Goal: Task Accomplishment & Management: Use online tool/utility

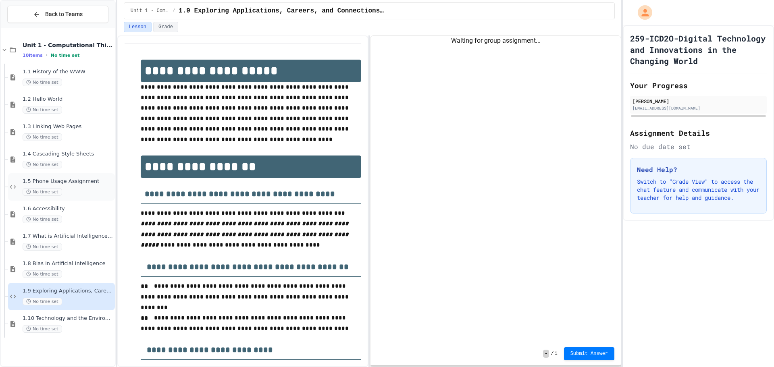
click at [90, 188] on div "No time set" at bounding box center [68, 192] width 91 height 8
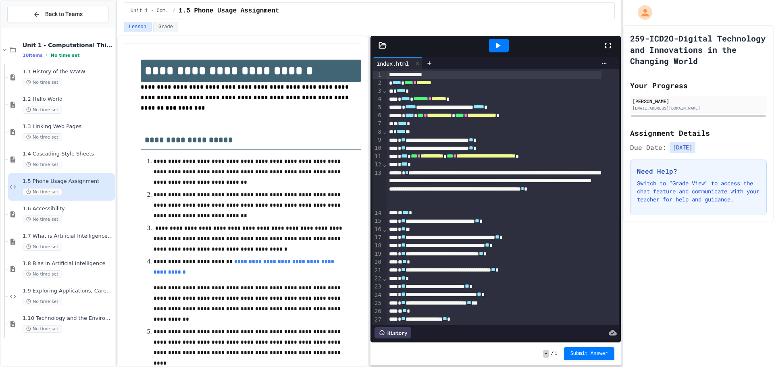
click at [609, 41] on icon at bounding box center [608, 46] width 10 height 10
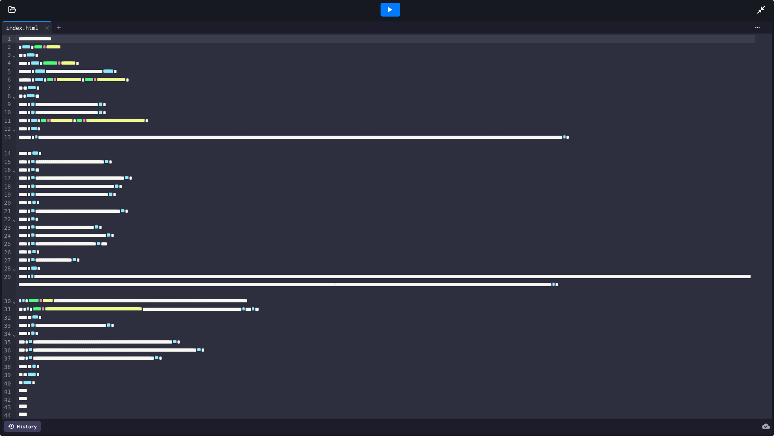
click at [62, 27] on icon at bounding box center [59, 27] width 6 height 6
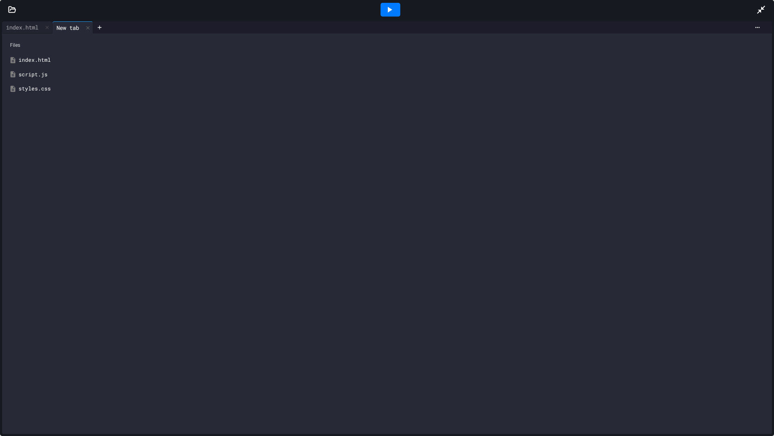
click at [42, 88] on div "styles.css" at bounding box center [393, 89] width 749 height 8
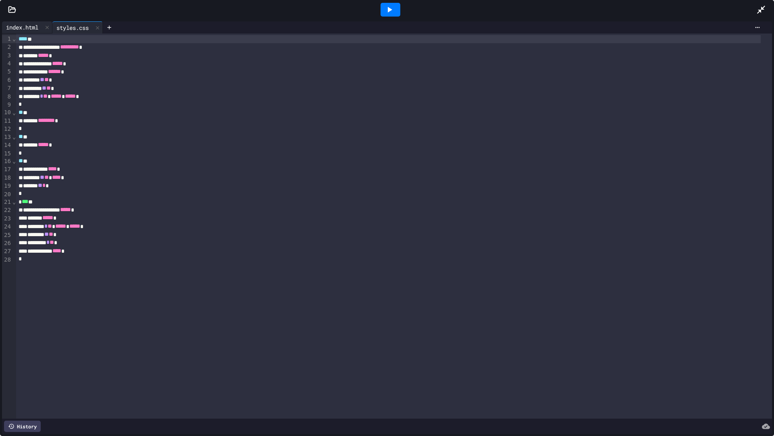
click at [24, 29] on div "index.html" at bounding box center [22, 27] width 40 height 8
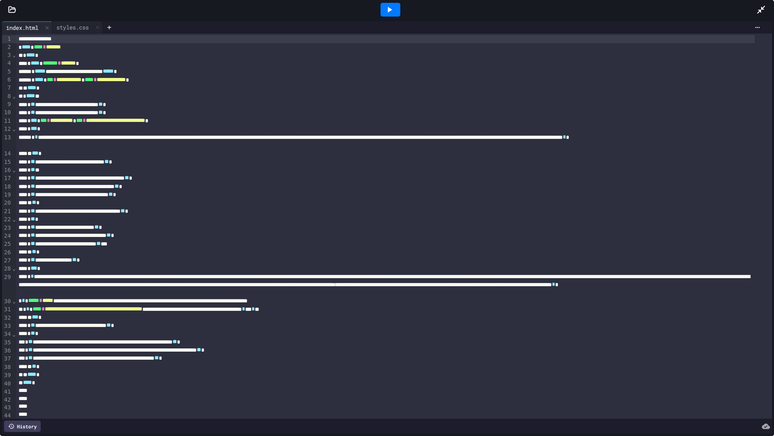
click at [11, 8] on icon at bounding box center [12, 10] width 8 height 8
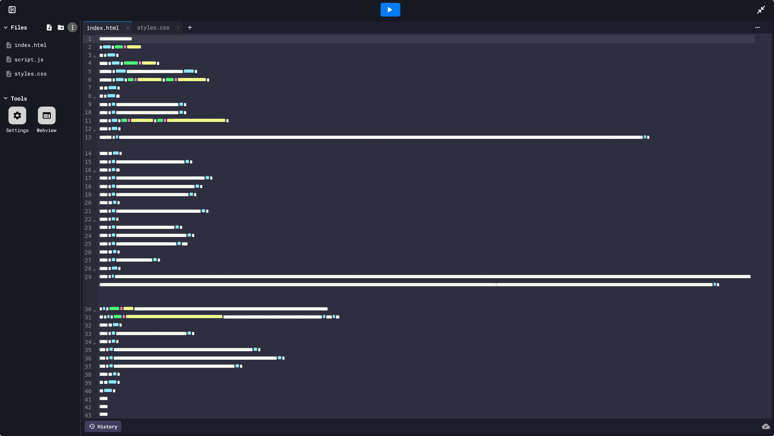
click at [71, 28] on icon at bounding box center [72, 27] width 7 height 7
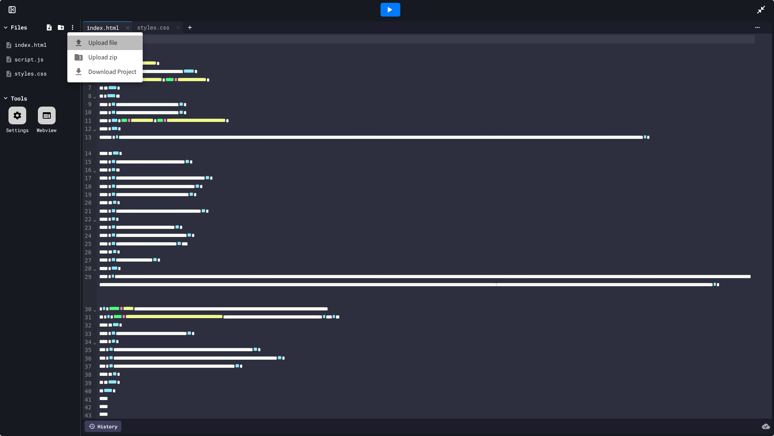
click at [79, 39] on icon at bounding box center [79, 42] width 6 height 7
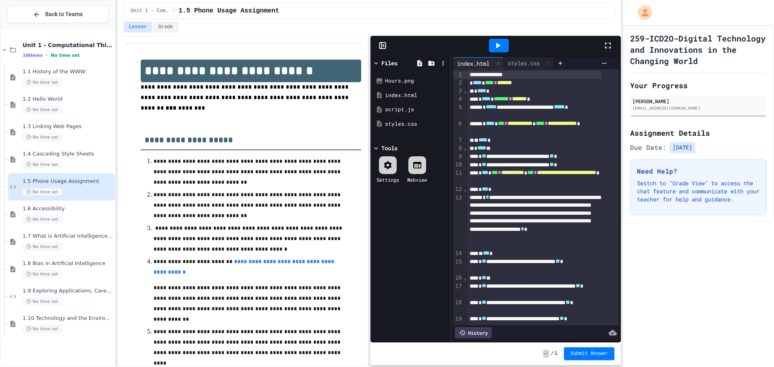
click at [607, 44] on icon at bounding box center [608, 46] width 10 height 10
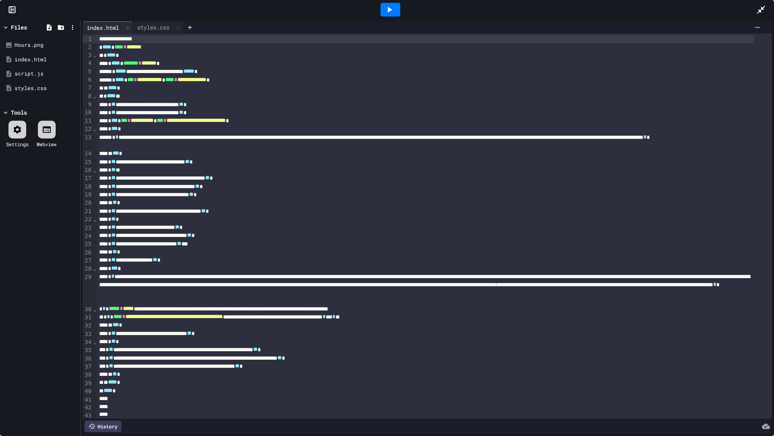
click at [383, 6] on div at bounding box center [391, 10] width 20 height 14
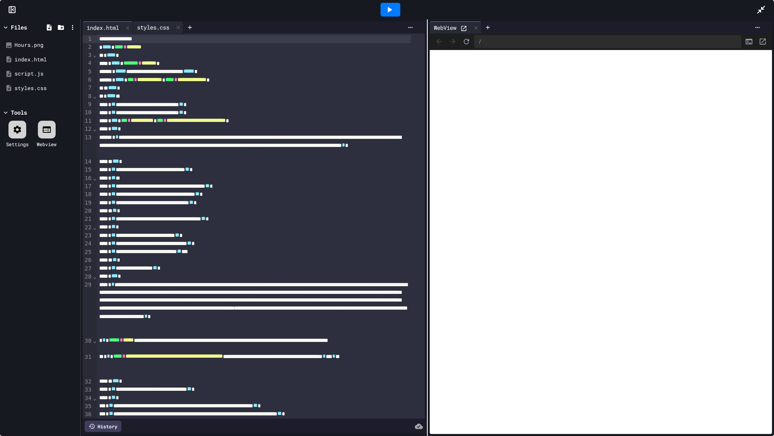
click at [164, 25] on div "styles.css" at bounding box center [153, 27] width 40 height 8
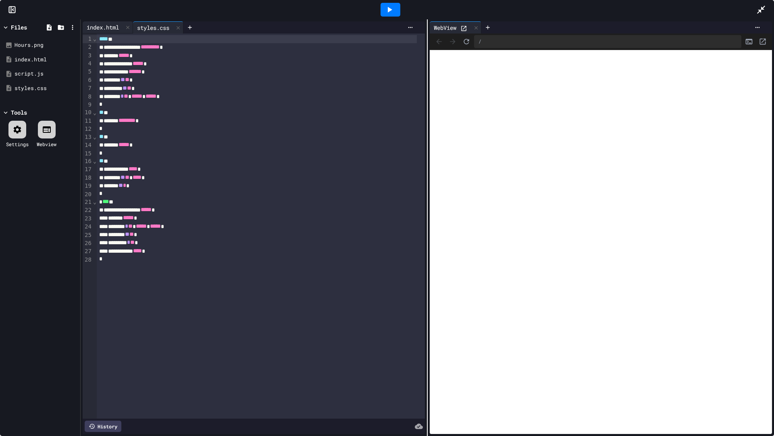
click at [113, 23] on div "index.html" at bounding box center [103, 27] width 40 height 8
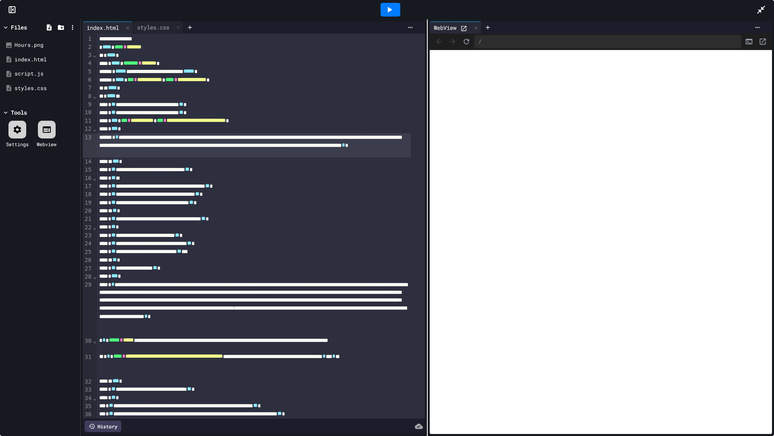
click at [313, 143] on div "**********" at bounding box center [254, 145] width 314 height 24
click at [296, 145] on div "**********" at bounding box center [254, 145] width 314 height 24
click at [464, 40] on icon "Refresh" at bounding box center [466, 41] width 5 height 5
click at [762, 6] on icon at bounding box center [762, 10] width 10 height 10
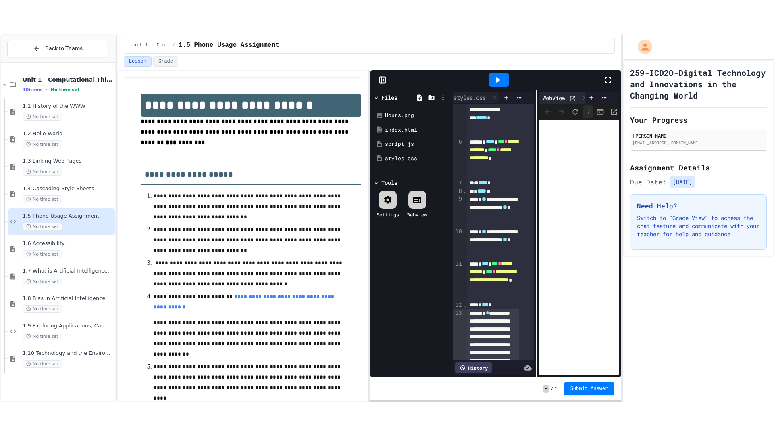
scroll to position [0, 60]
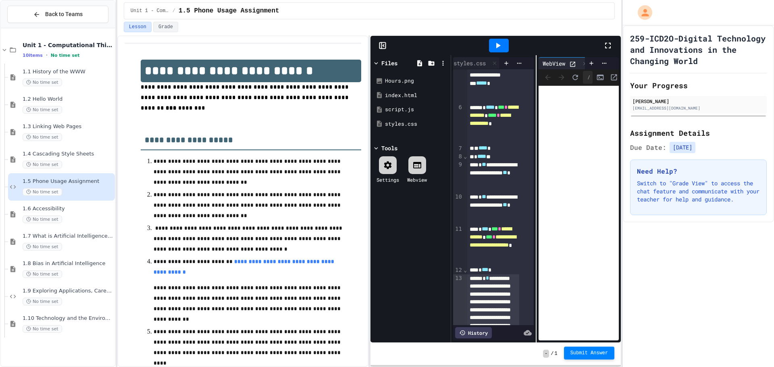
click at [583, 354] on span "Submit Answer" at bounding box center [590, 353] width 38 height 6
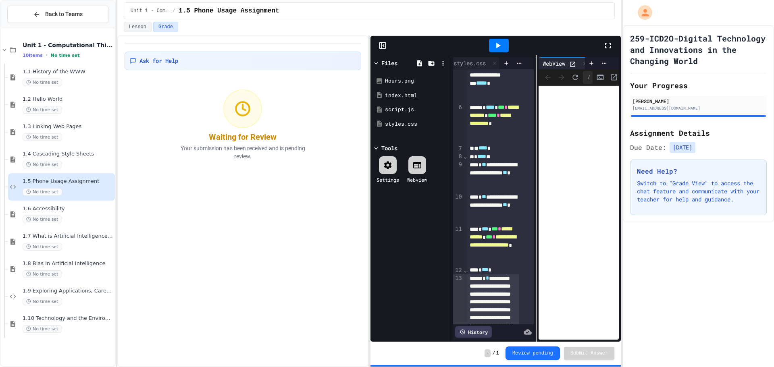
click at [608, 44] on icon at bounding box center [608, 46] width 10 height 10
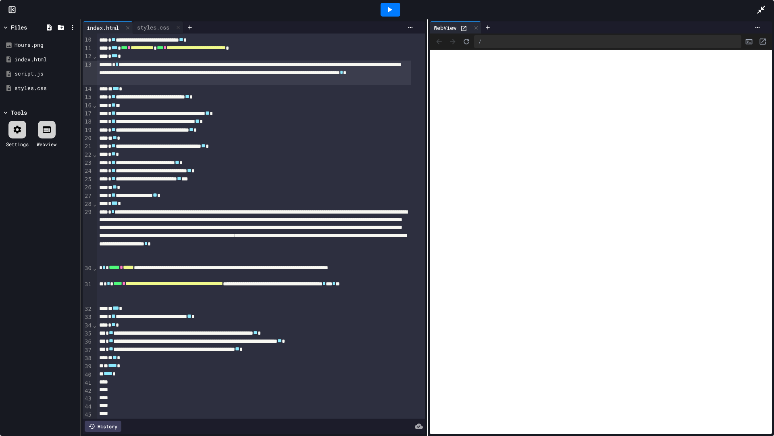
click at [764, 8] on icon at bounding box center [762, 10] width 10 height 10
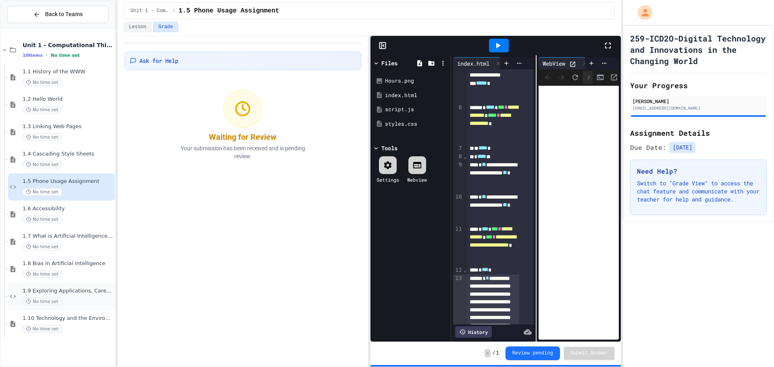
click at [78, 298] on div "No time set" at bounding box center [68, 302] width 91 height 8
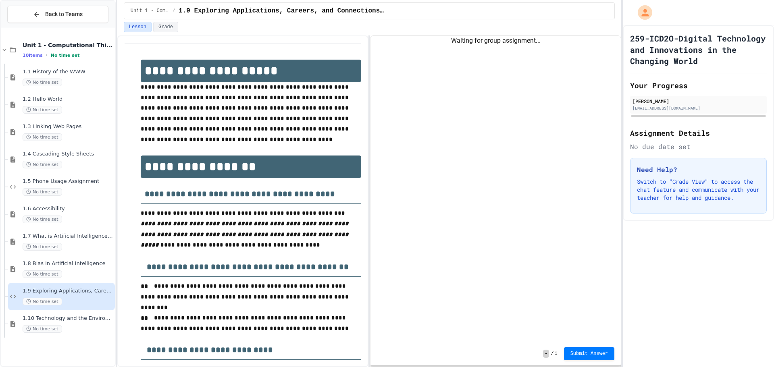
click at [141, 89] on span "**********" at bounding box center [246, 113] width 210 height 58
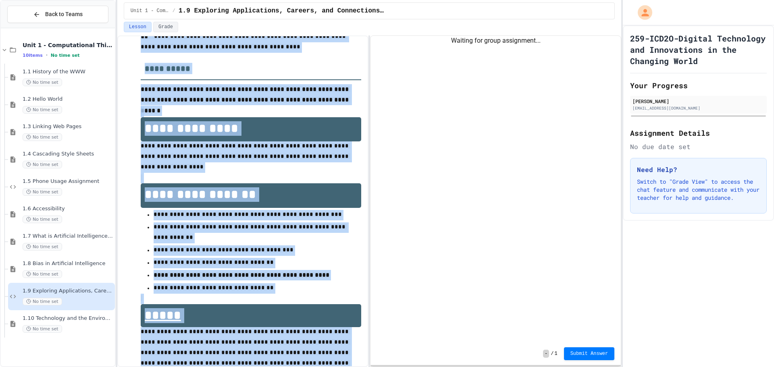
scroll to position [409, 0]
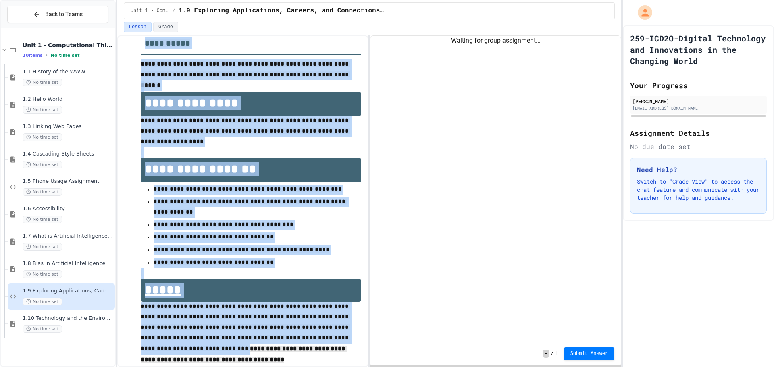
drag, startPoint x: 146, startPoint y: 71, endPoint x: 329, endPoint y: 334, distance: 320.6
click at [329, 334] on div "**********" at bounding box center [251, 13] width 221 height 725
copy div "**********"
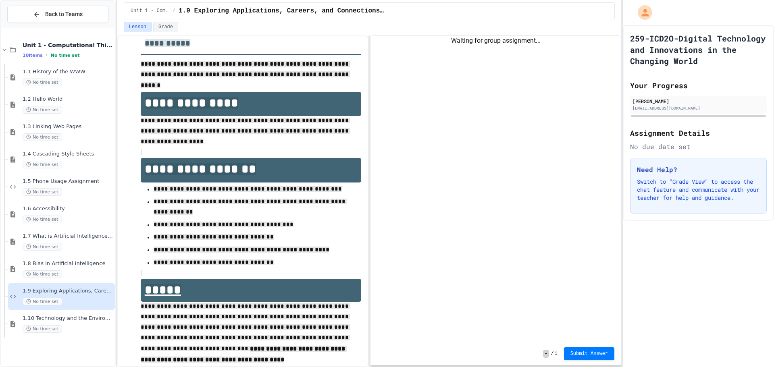
click at [411, 96] on div "Waiting for group assignment..." at bounding box center [496, 189] width 250 height 307
click at [451, 158] on div "Waiting for group assignment..." at bounding box center [496, 189] width 250 height 307
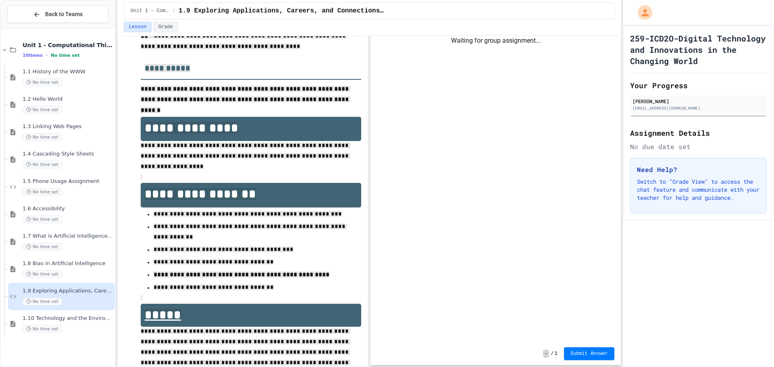
click at [133, 94] on div "**********" at bounding box center [243, 38] width 237 height 741
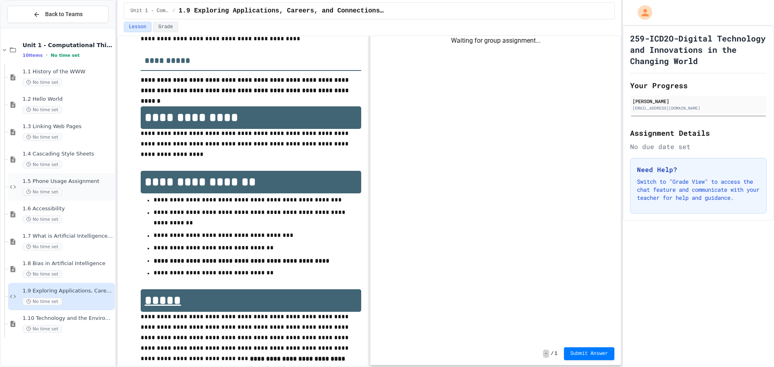
click at [71, 190] on div "No time set" at bounding box center [68, 192] width 91 height 8
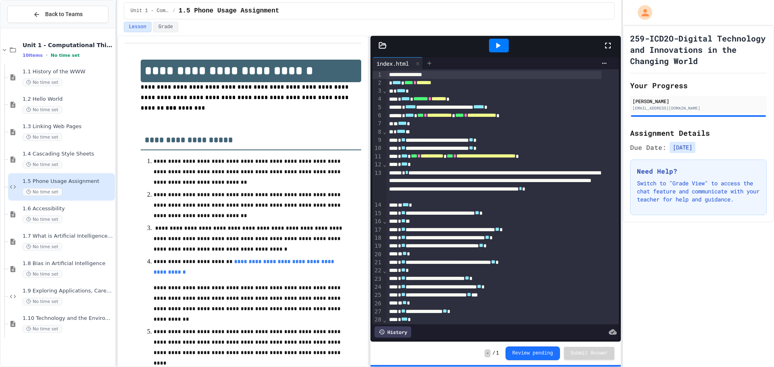
click at [431, 62] on icon at bounding box center [429, 63] width 6 height 6
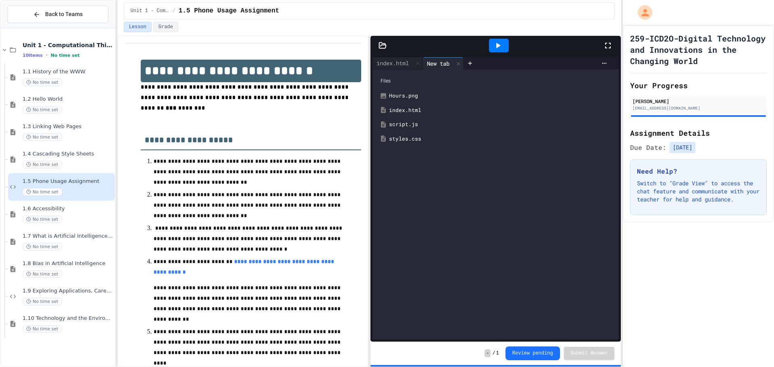
click at [392, 138] on div "styles.css" at bounding box center [501, 139] width 225 height 8
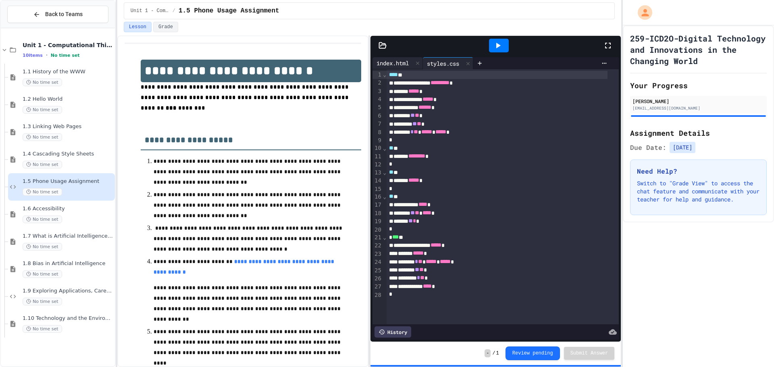
click at [398, 60] on div "index.html" at bounding box center [393, 63] width 40 height 8
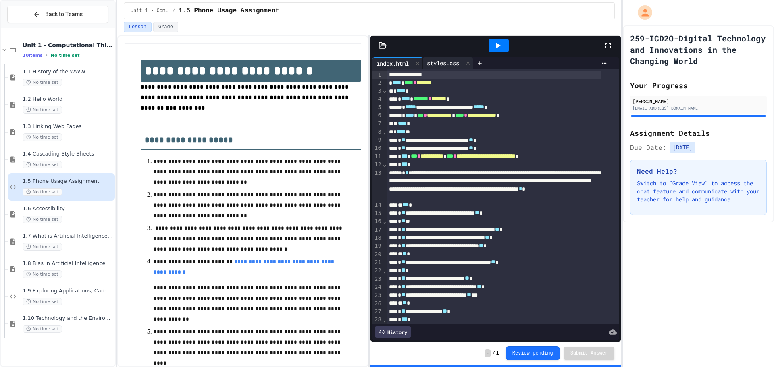
click at [438, 61] on div "styles.css" at bounding box center [443, 63] width 40 height 8
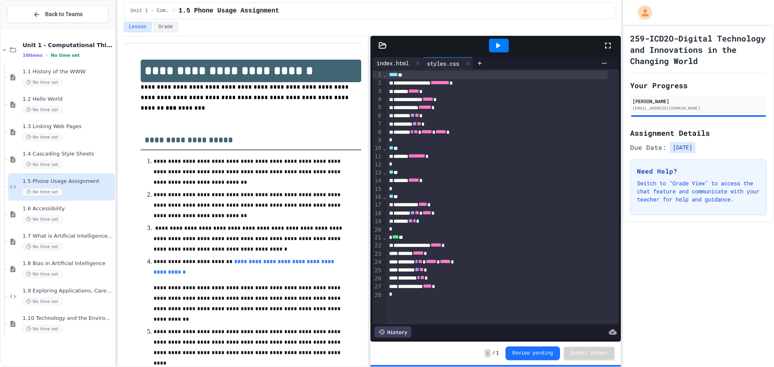
click at [398, 60] on div "index.html" at bounding box center [393, 63] width 40 height 8
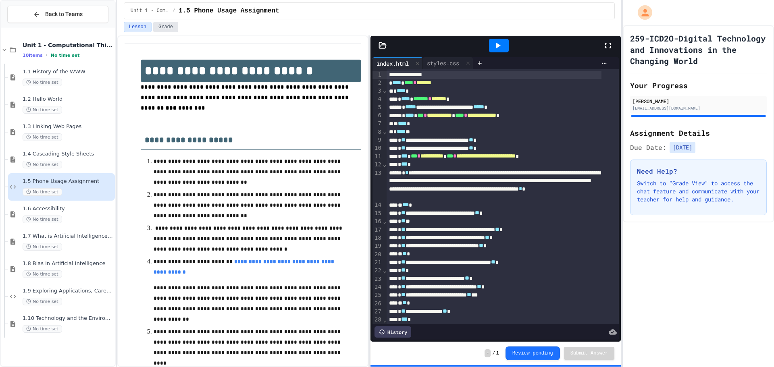
click at [160, 25] on button "Grade" at bounding box center [165, 27] width 25 height 10
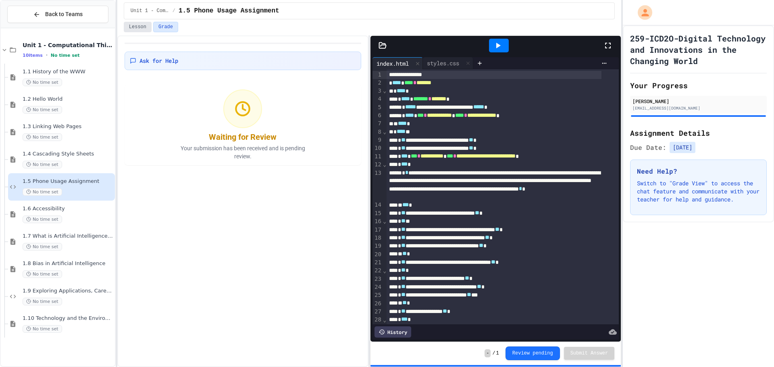
click at [134, 27] on button "Lesson" at bounding box center [138, 27] width 28 height 10
